Goal: Check status

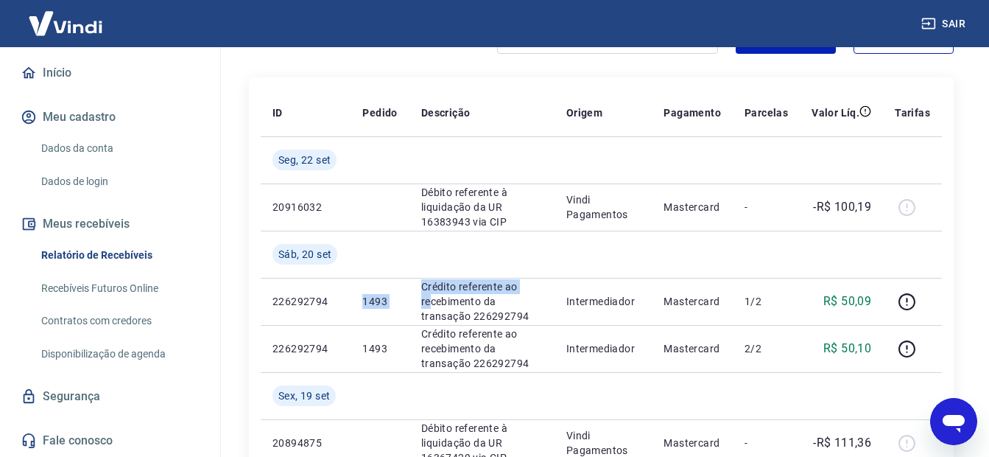
scroll to position [147, 0]
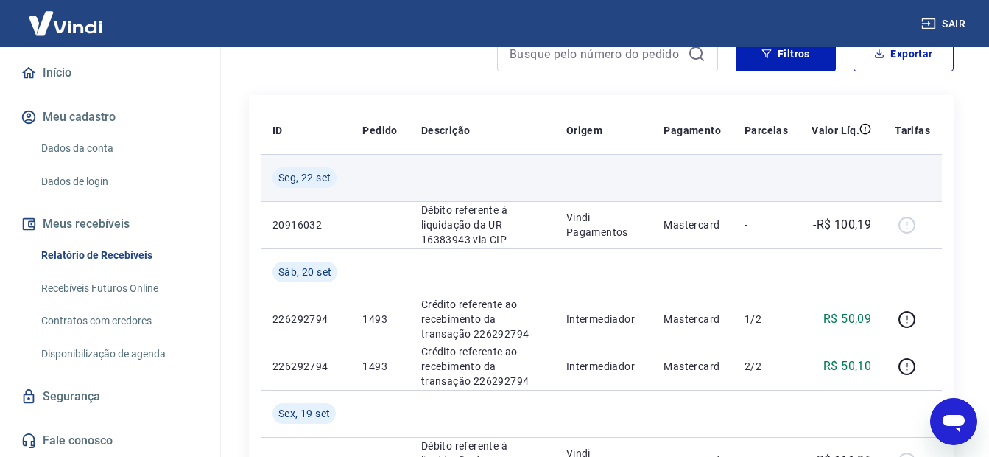
click at [393, 173] on td at bounding box center [380, 177] width 58 height 47
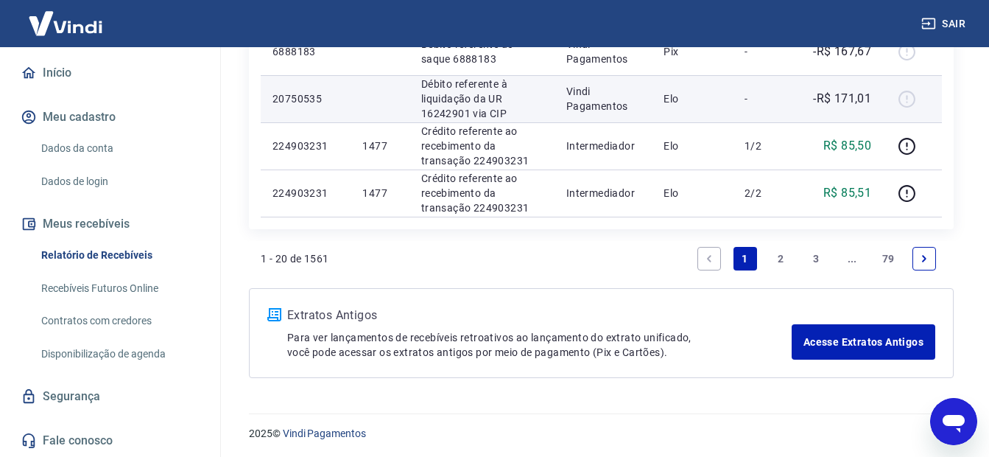
scroll to position [1407, 0]
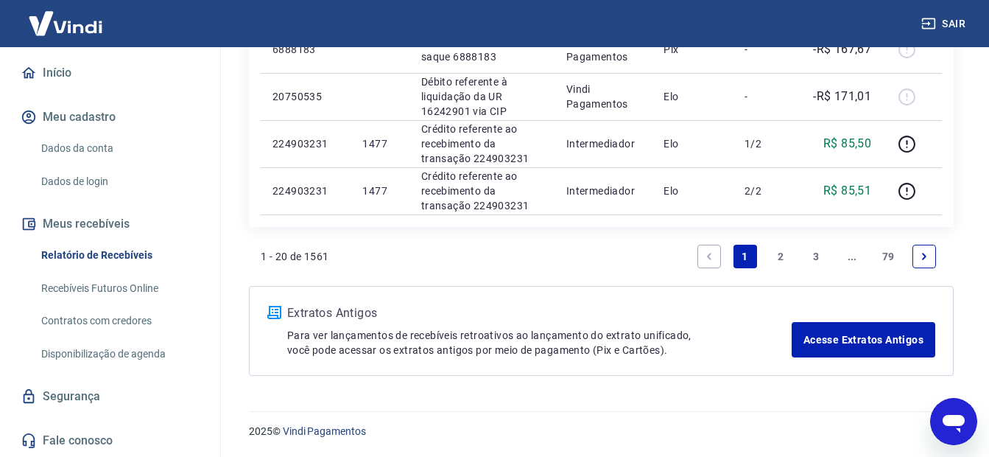
click at [782, 255] on link "2" at bounding box center [781, 257] width 24 height 24
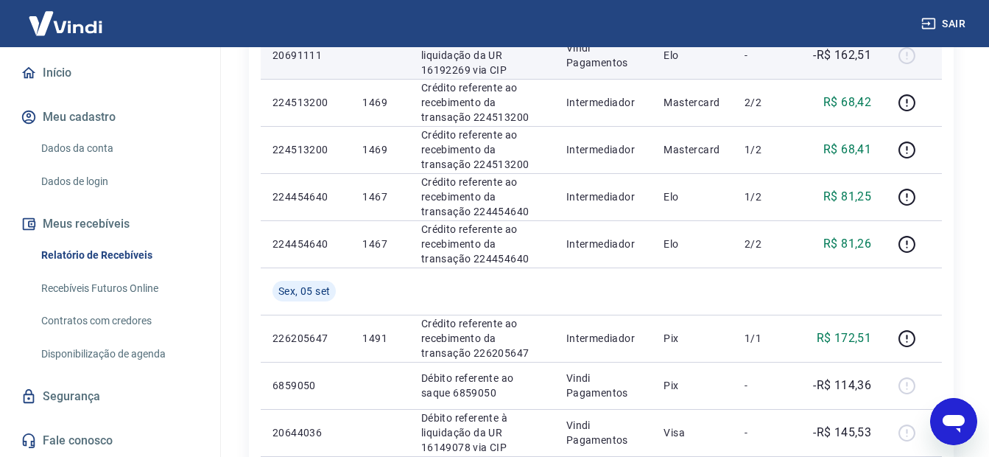
scroll to position [1031, 0]
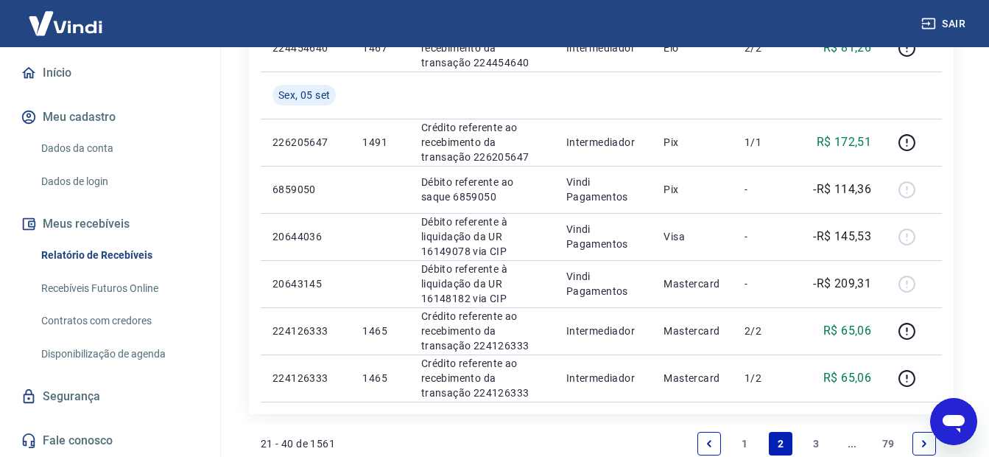
click at [747, 443] on link "1" at bounding box center [746, 444] width 24 height 24
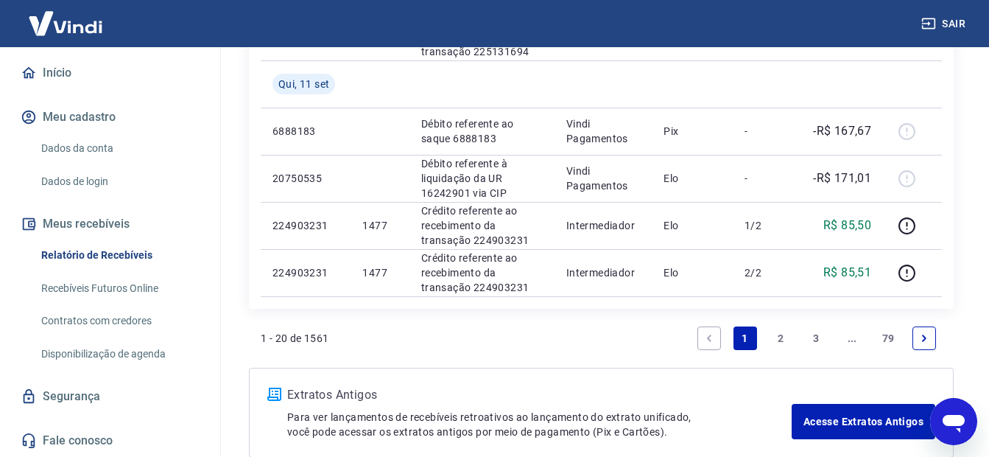
scroll to position [1326, 0]
click at [777, 337] on link "2" at bounding box center [781, 338] width 24 height 24
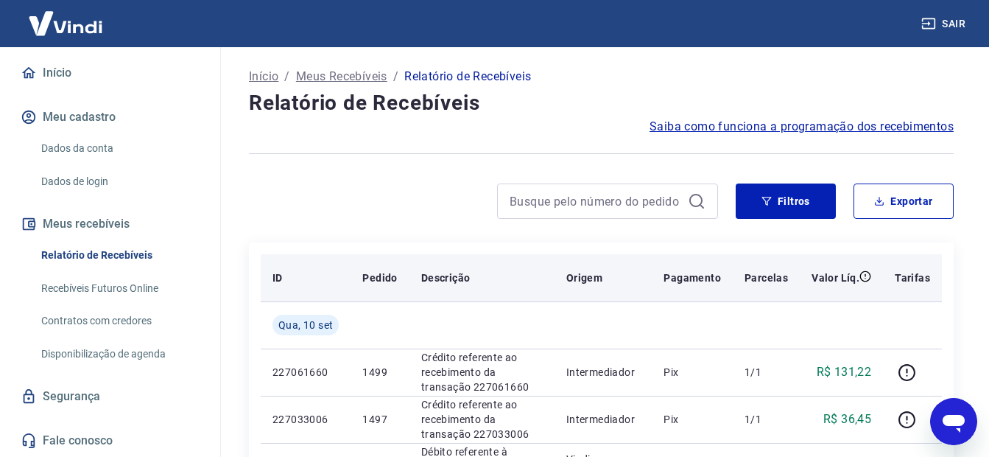
scroll to position [74, 0]
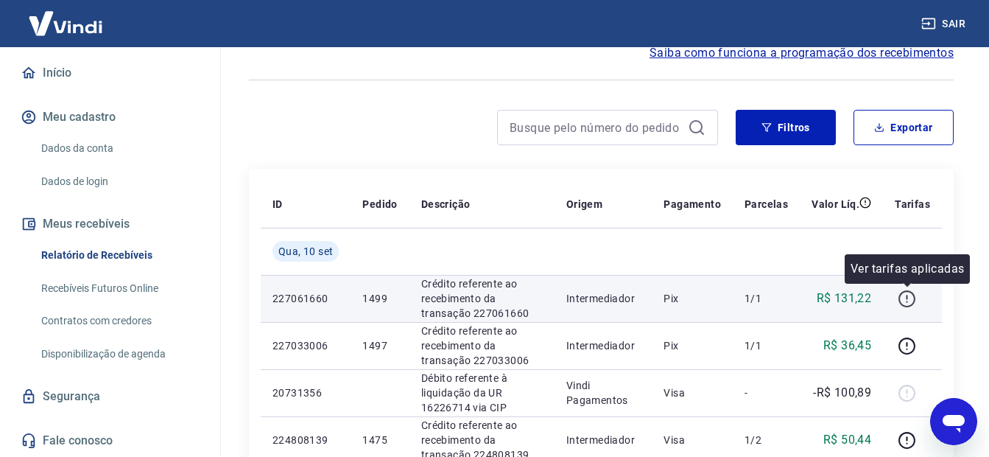
click at [909, 300] on icon "button" at bounding box center [907, 299] width 18 height 18
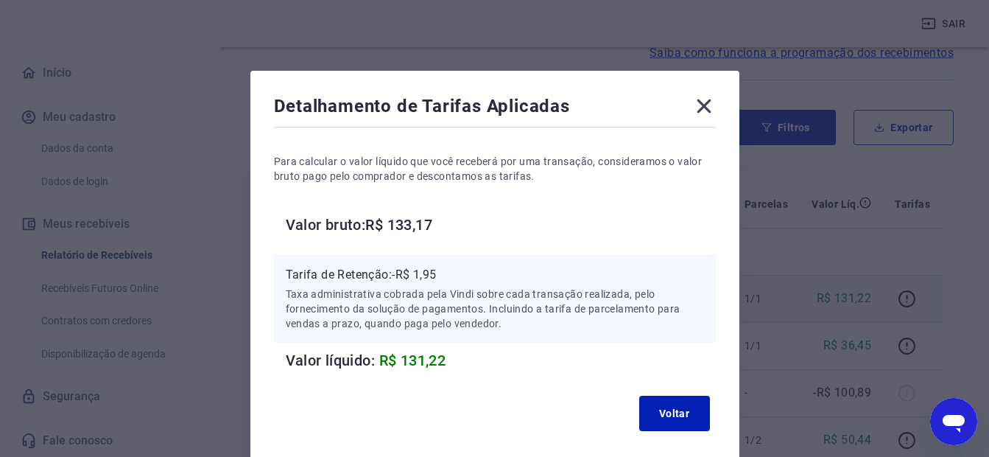
click at [701, 98] on icon at bounding box center [705, 106] width 24 height 24
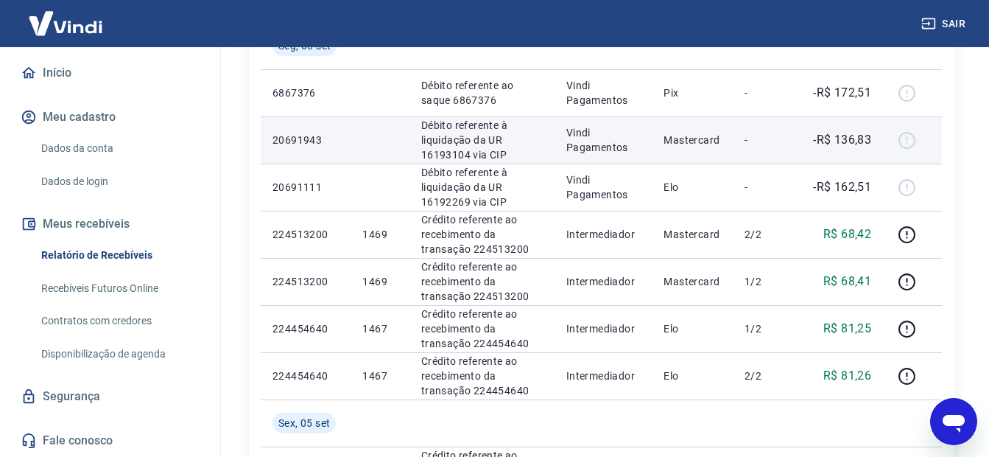
scroll to position [737, 0]
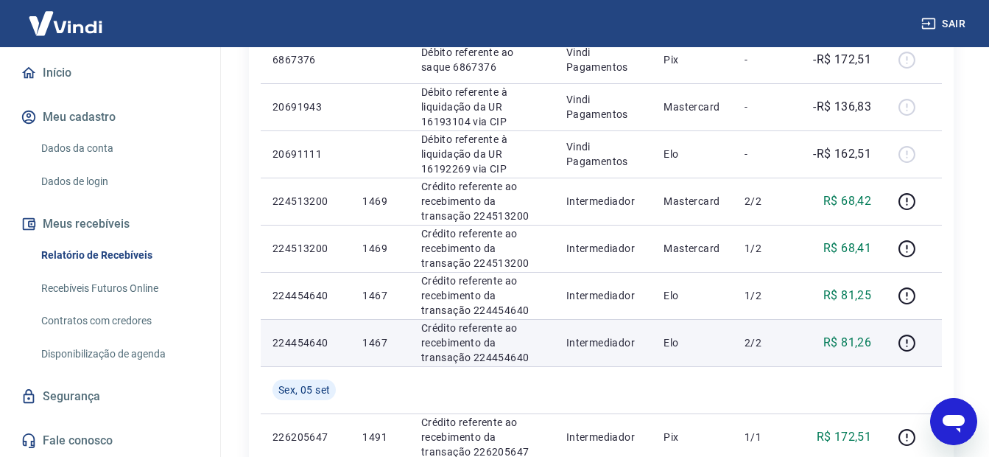
click at [716, 339] on p "Elo" at bounding box center [692, 342] width 57 height 15
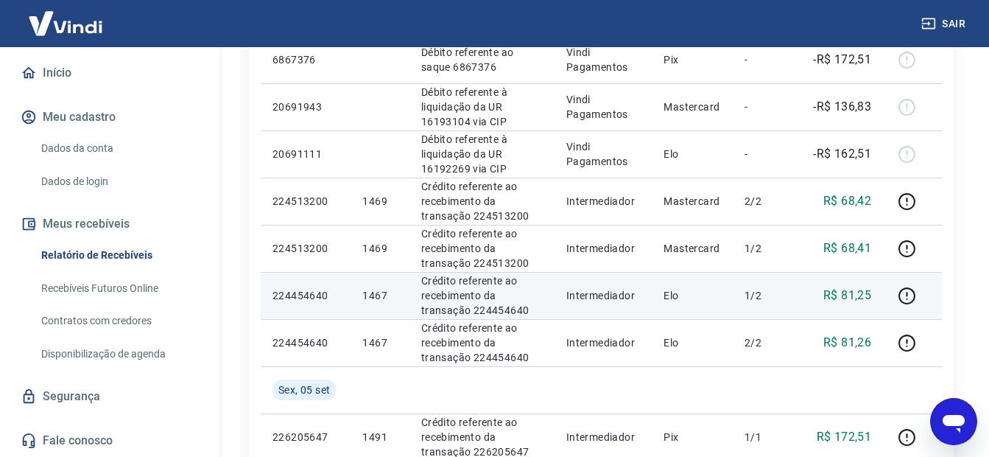
click at [606, 281] on td "Intermediador" at bounding box center [604, 295] width 98 height 47
